Goal: Find specific page/section: Find specific page/section

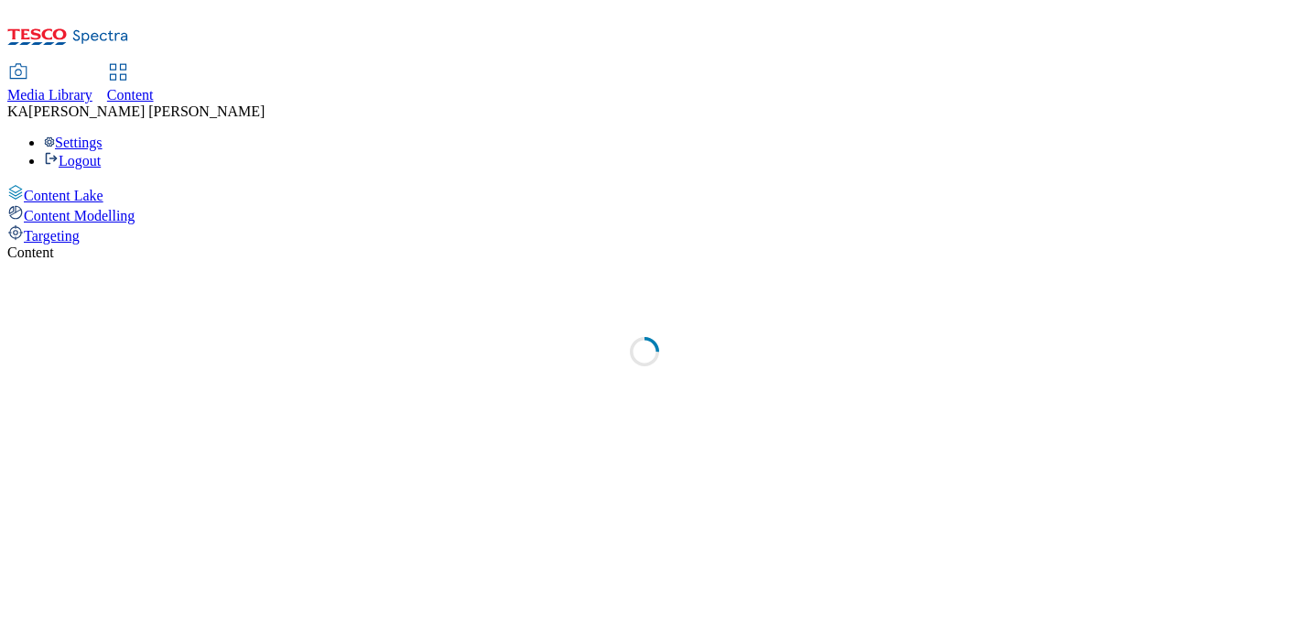
select select "ghs-uk"
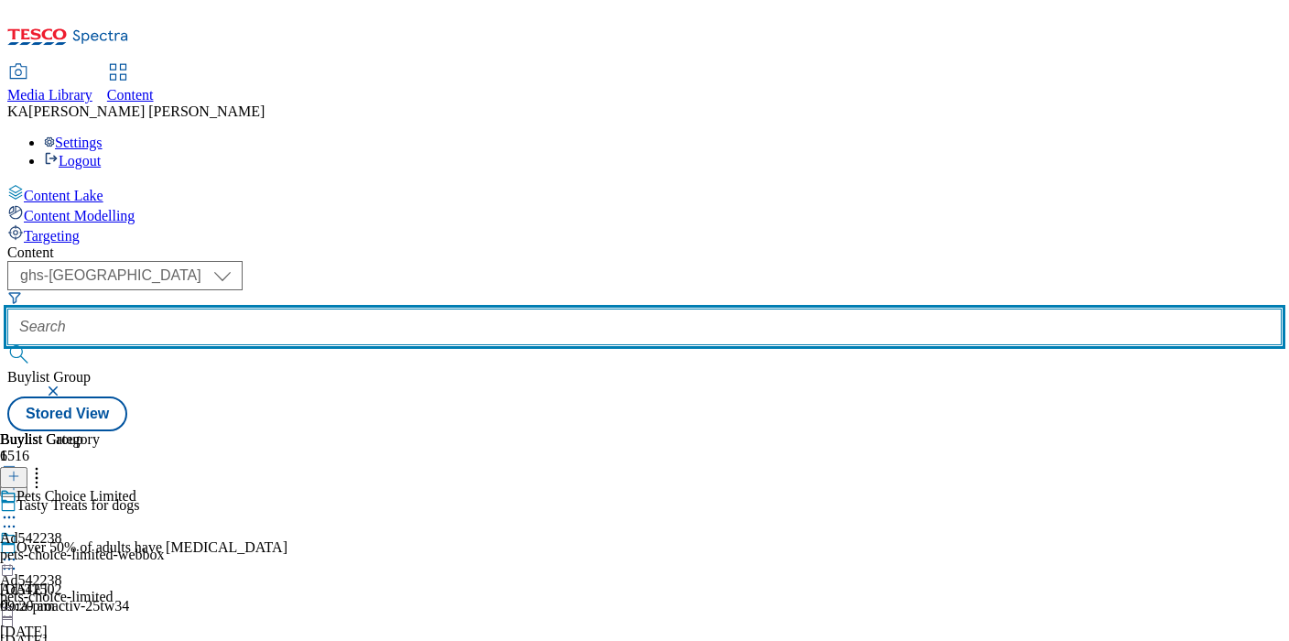
click at [453, 308] on input "text" at bounding box center [644, 326] width 1274 height 37
paste input "ul-cif-ad542533"
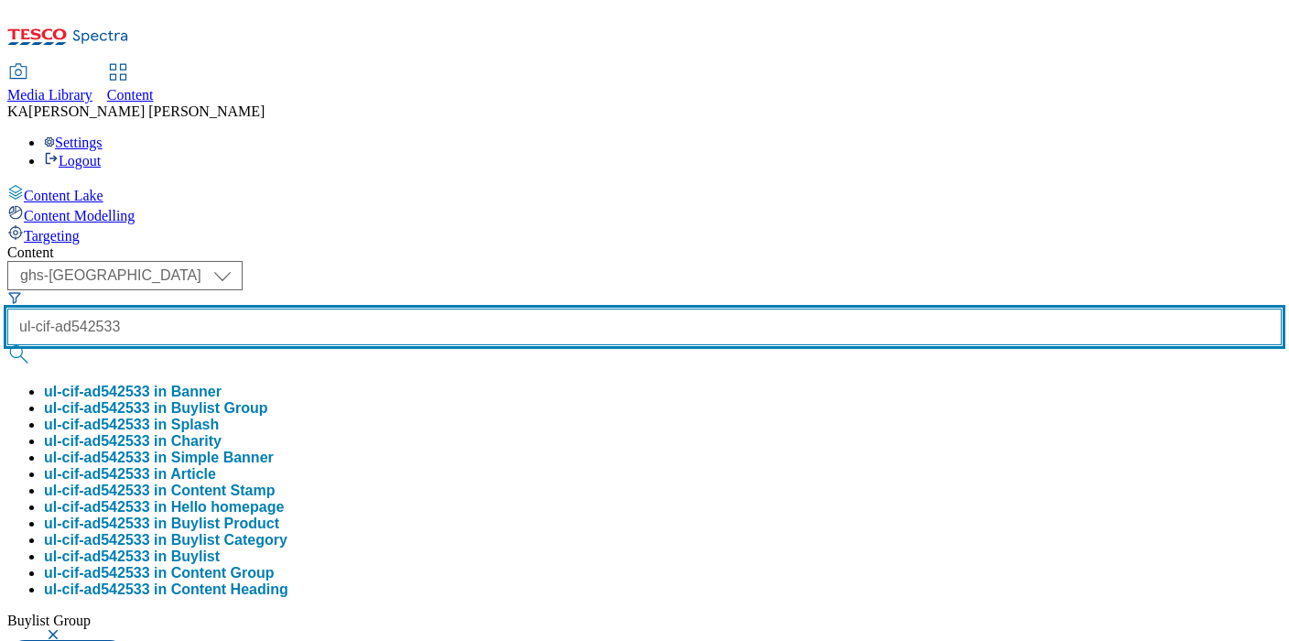
type input "ul-cif-ad542533"
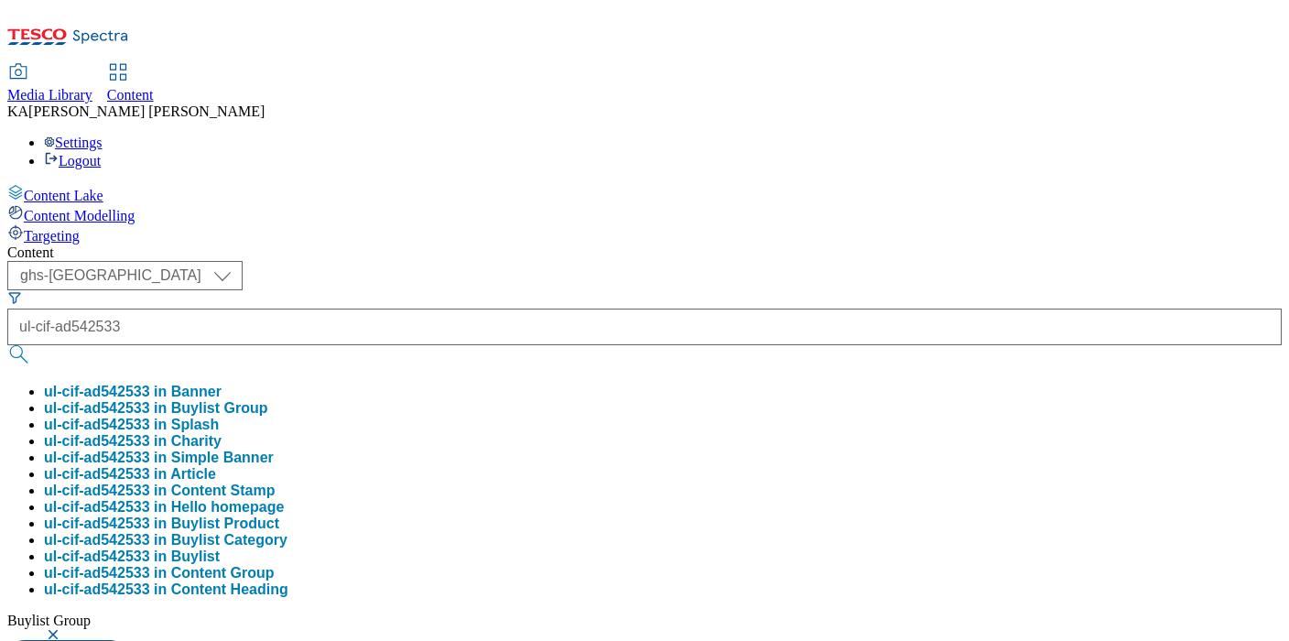
click at [268, 400] on button "ul-cif-ad542533 in Buylist Group" at bounding box center [156, 408] width 224 height 16
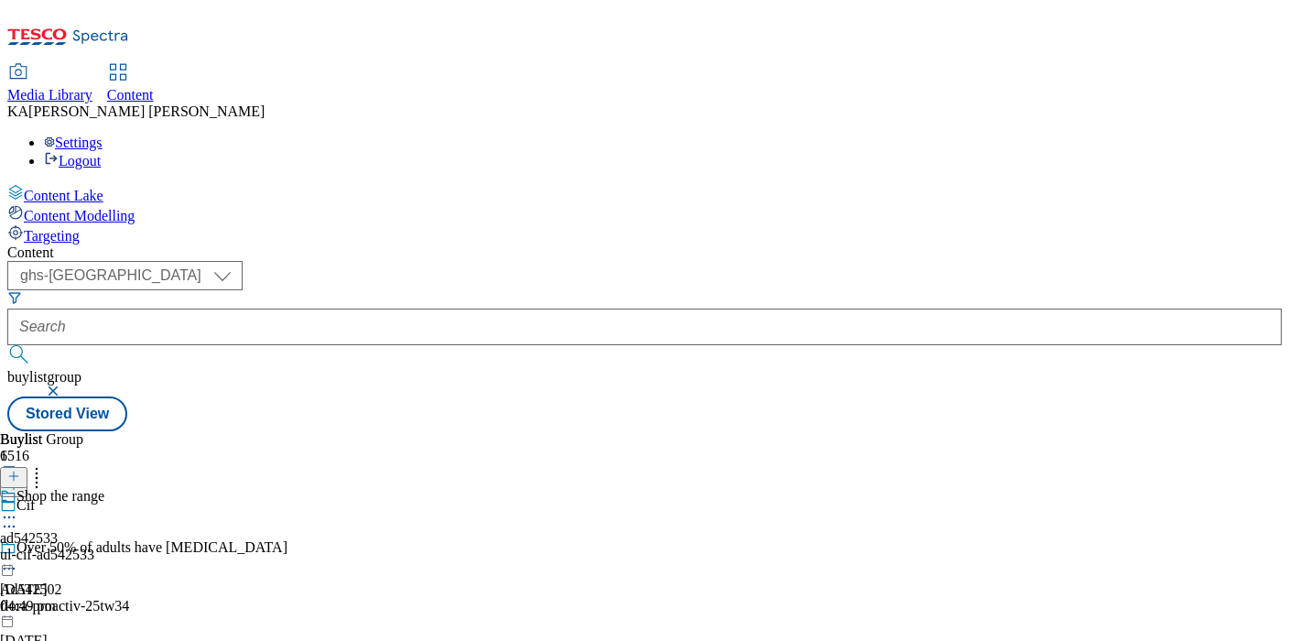
click at [104, 488] on div "Shop the range" at bounding box center [60, 496] width 88 height 16
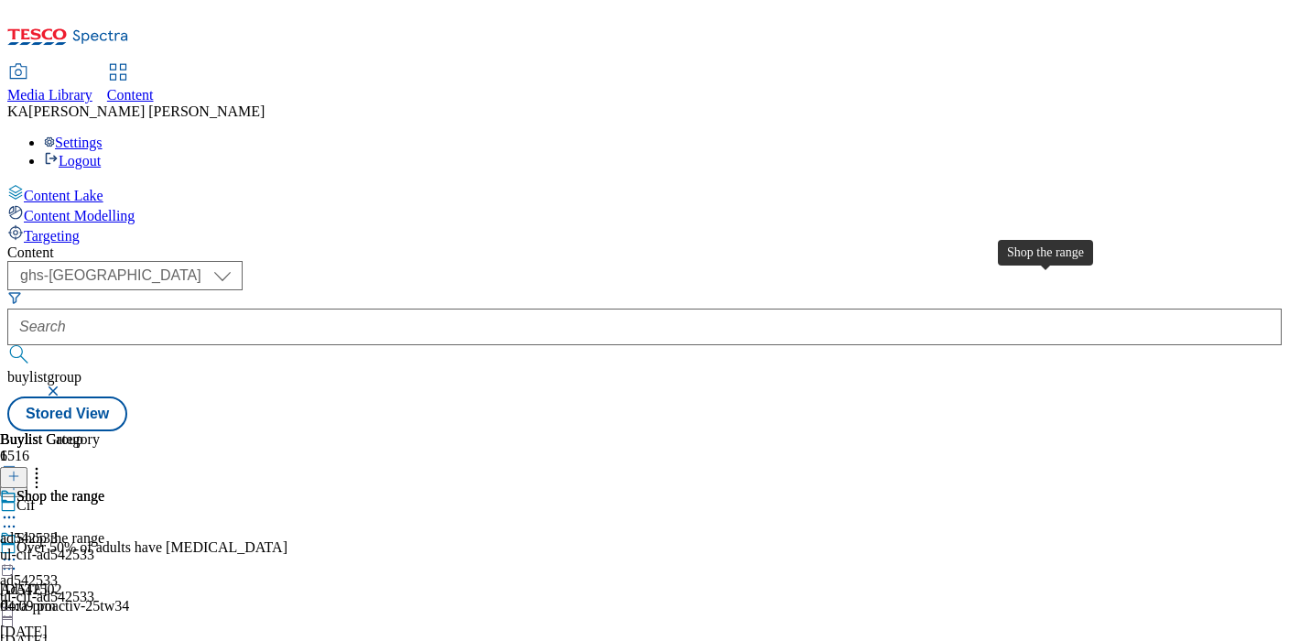
click at [104, 488] on div "Shop the range" at bounding box center [60, 496] width 88 height 16
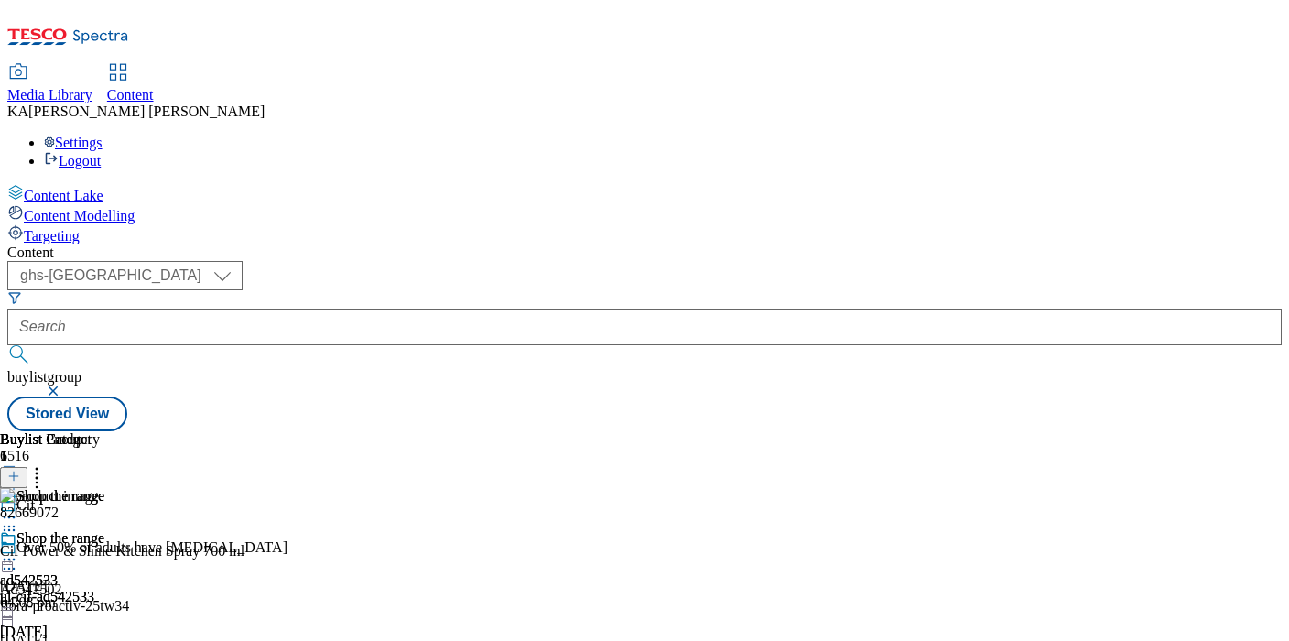
scroll to position [0, 336]
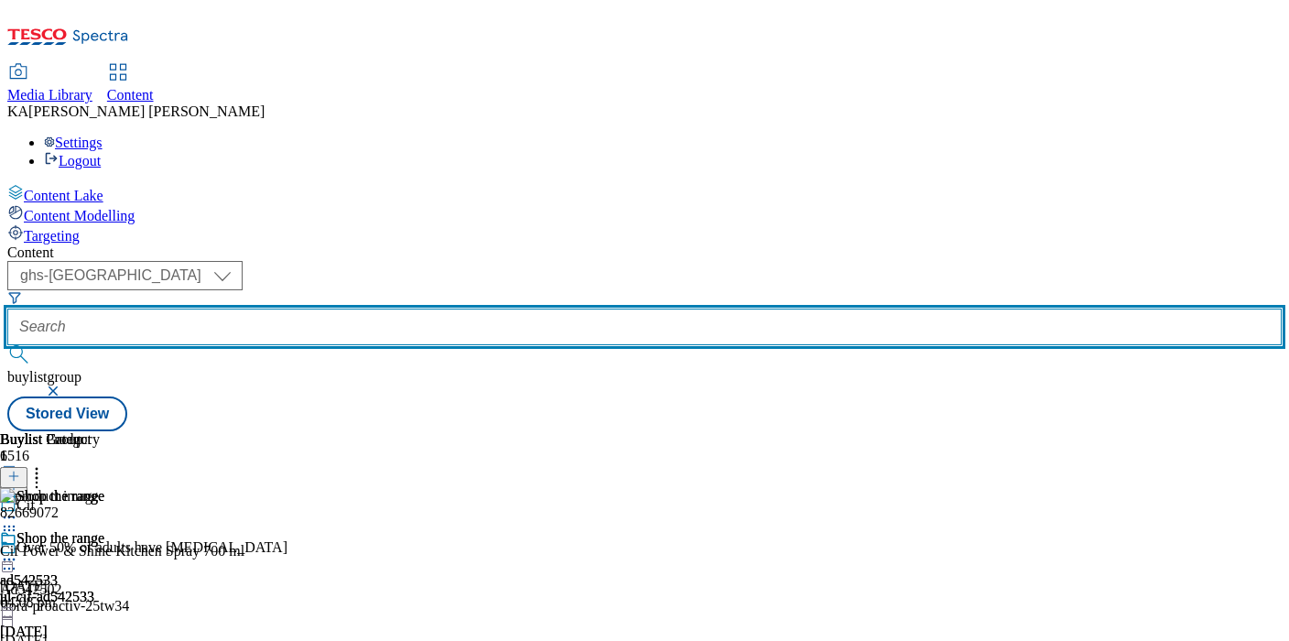
click at [415, 308] on input "text" at bounding box center [644, 326] width 1274 height 37
paste input "pieminister-kitchens-pies-25tw34"
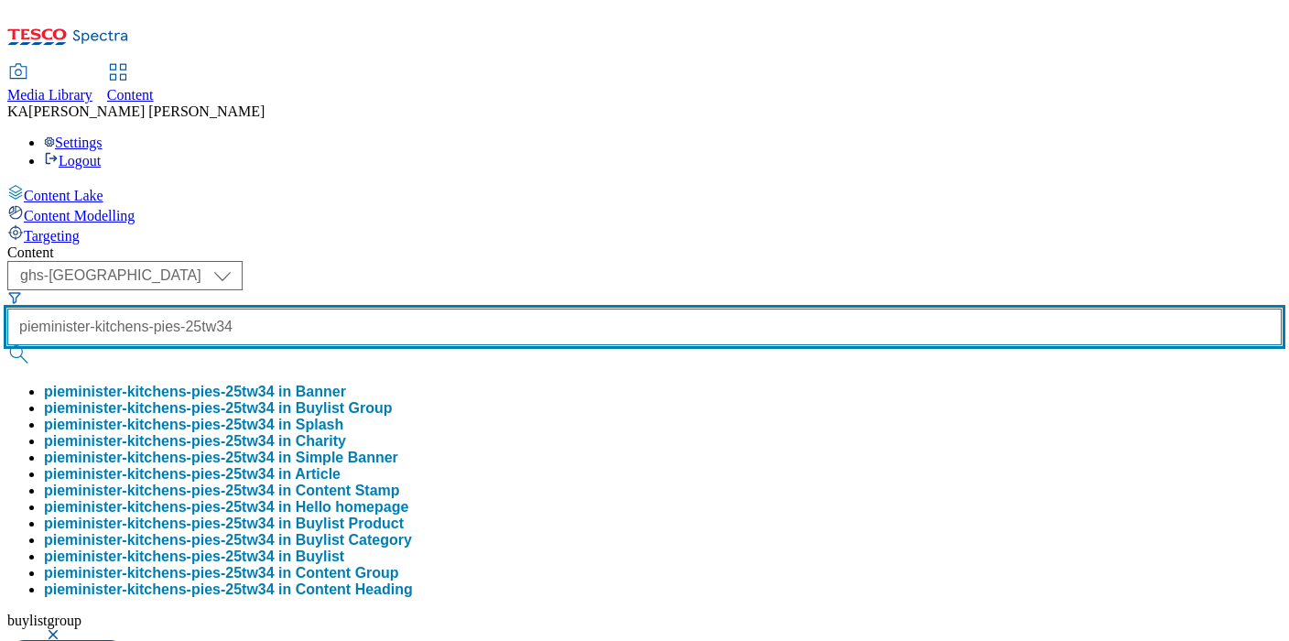
scroll to position [0, 61]
type input "pieminister-kitchens-pies-25tw34"
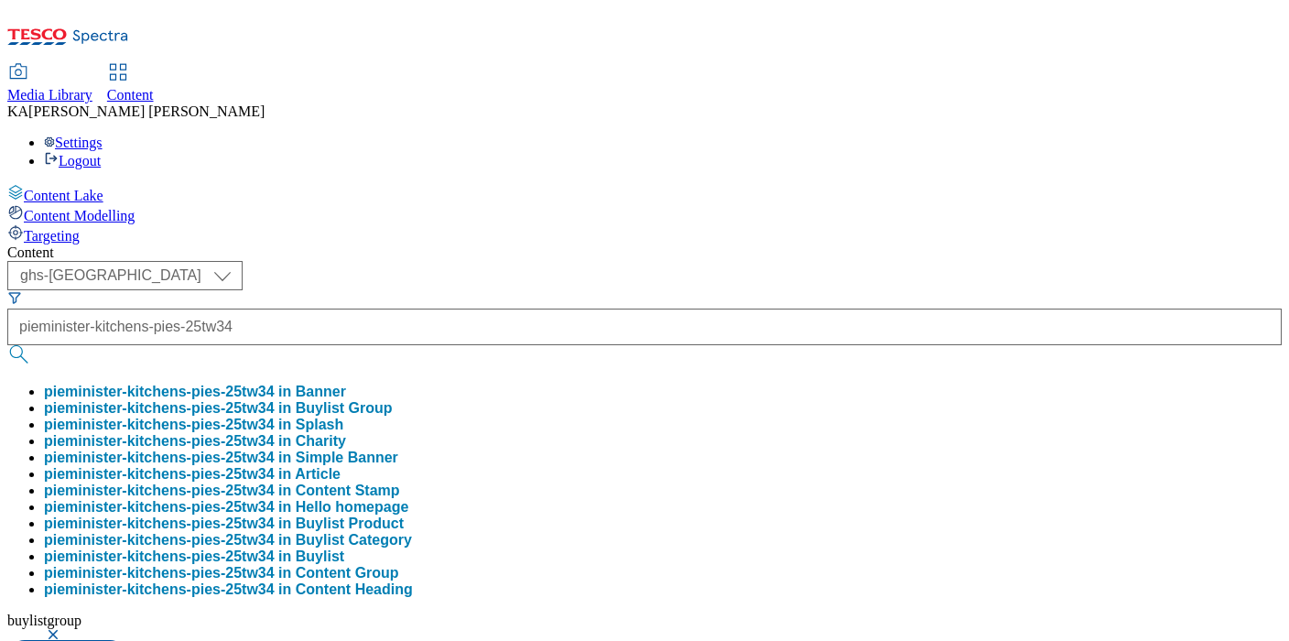
scroll to position [0, 0]
click at [393, 400] on button "pieminister-kitchens-pies-25tw34 in Buylist Group" at bounding box center [218, 408] width 349 height 16
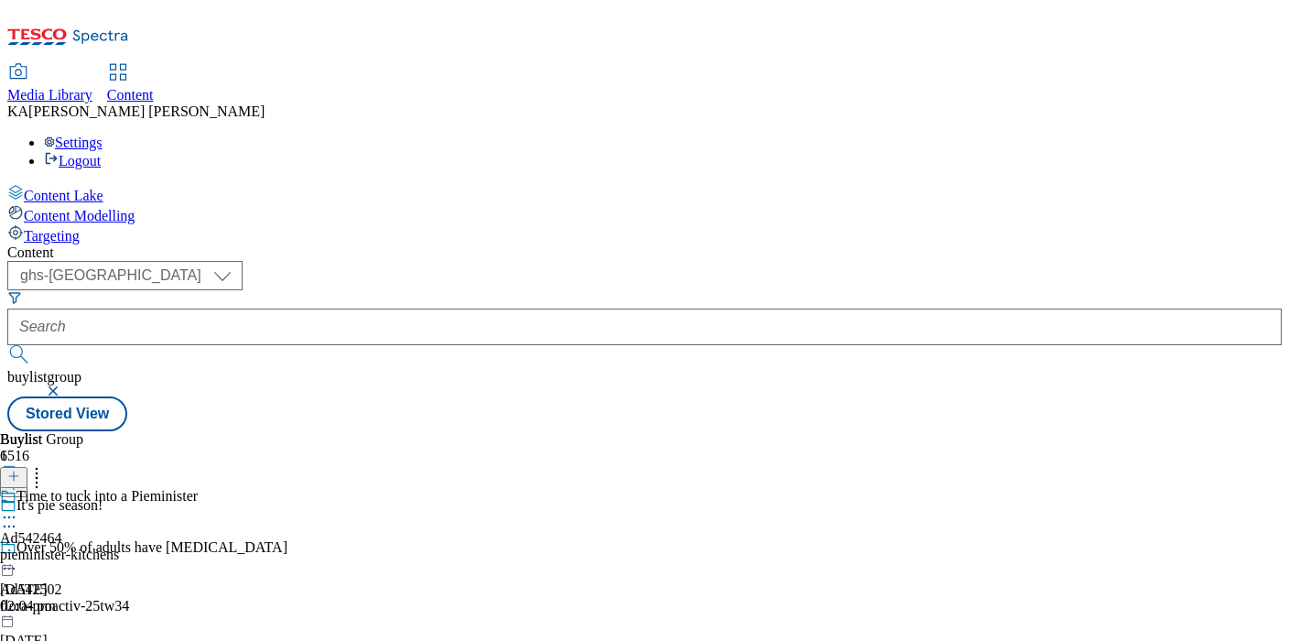
click at [198, 488] on div "Time to tuck into a Pieminister" at bounding box center [106, 496] width 181 height 16
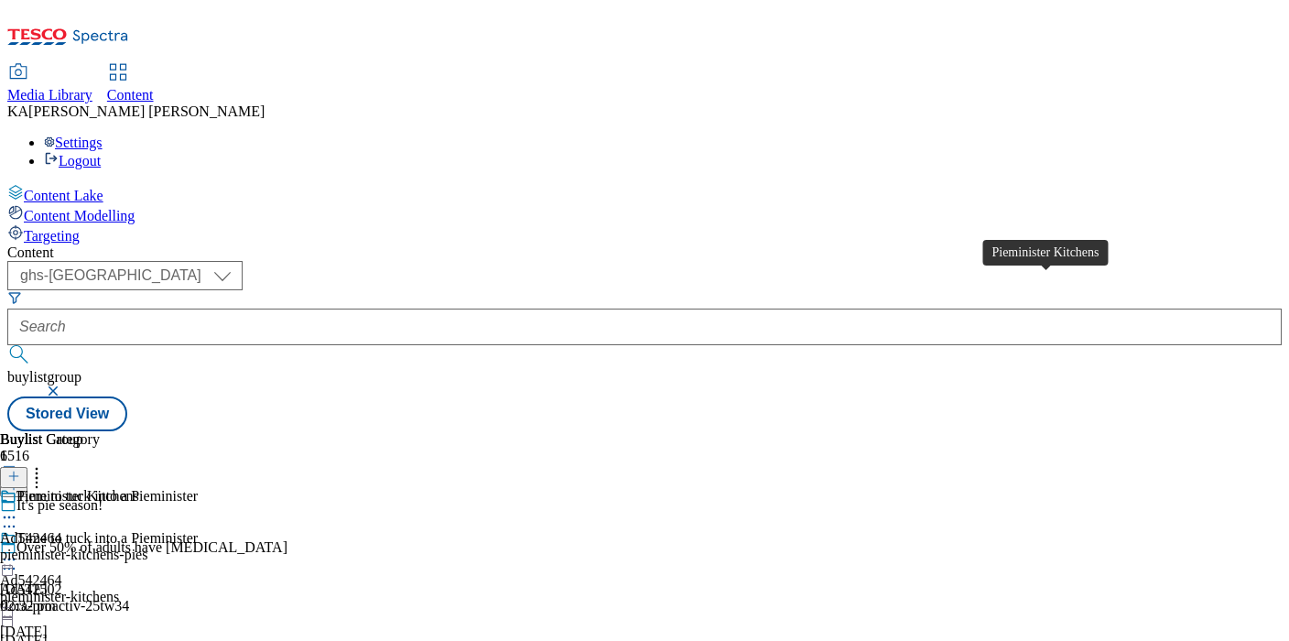
click at [139, 488] on div "Pieminister Kitchens" at bounding box center [77, 496] width 123 height 16
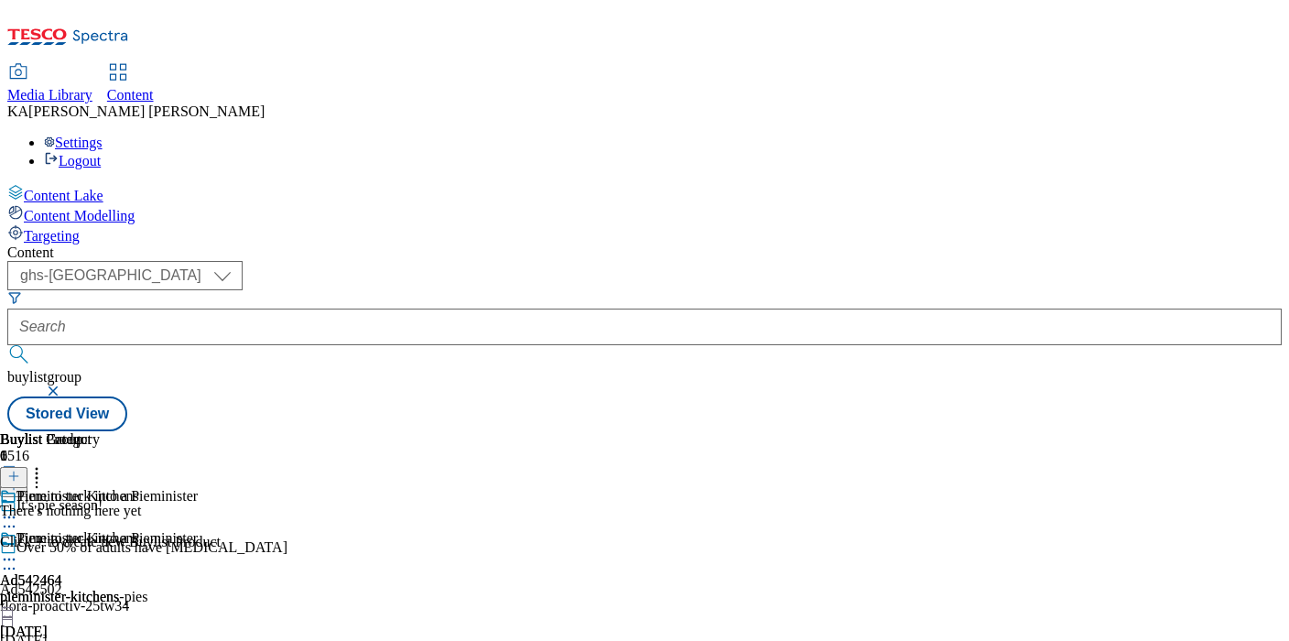
scroll to position [97, 0]
